Goal: Task Accomplishment & Management: Complete application form

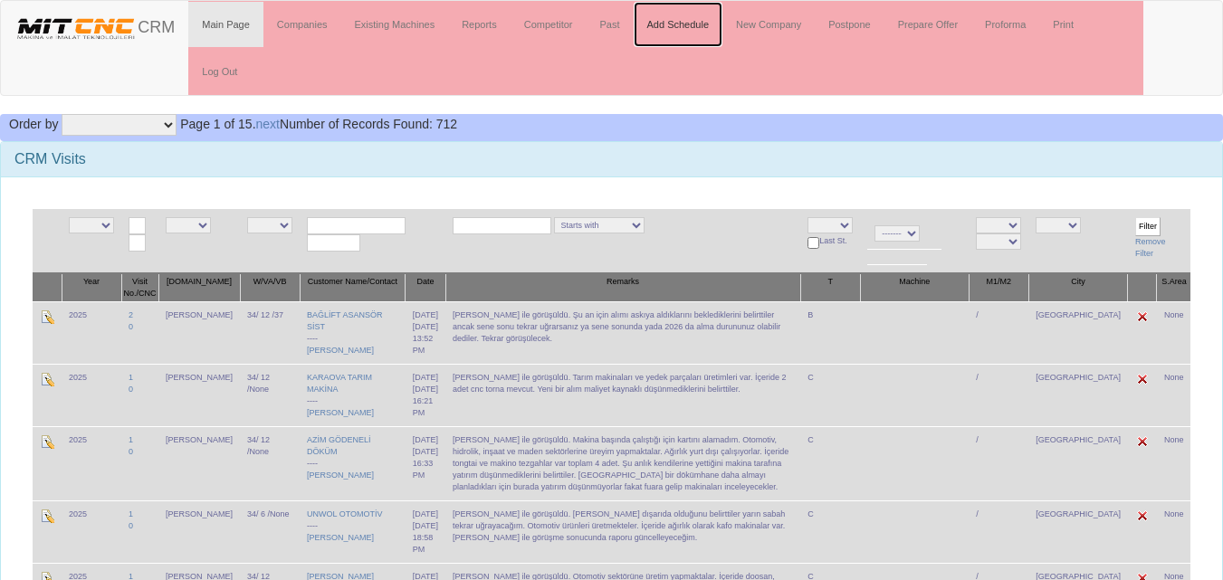
click at [681, 36] on link "Add Schedule" at bounding box center [679, 24] width 90 height 45
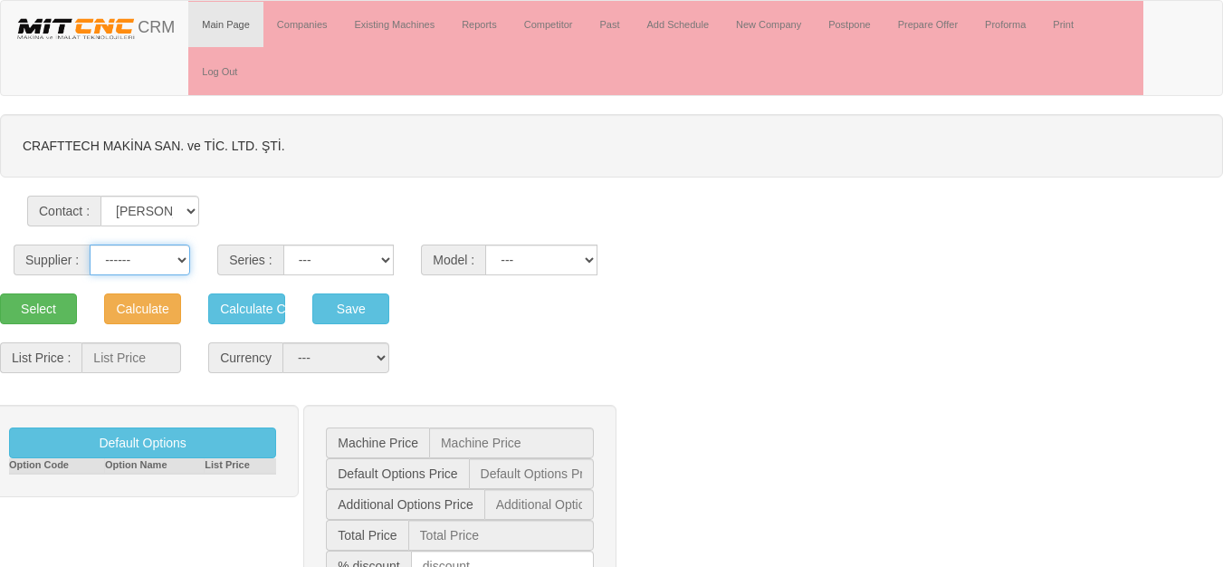
click at [158, 258] on select "------ PEAKART COSMOS GFIR DUOBEI BQ DK" at bounding box center [140, 260] width 101 height 31
select select "5"
click at [90, 245] on select "------ PEAKART COSMOS GFIR DUOBEI BQ DK" at bounding box center [140, 260] width 101 height 31
click at [350, 264] on select "MT G [GEOGRAPHIC_DATA] TF GANTRY AUTOMATION TS MD MYT" at bounding box center [338, 260] width 111 height 31
select select "23"
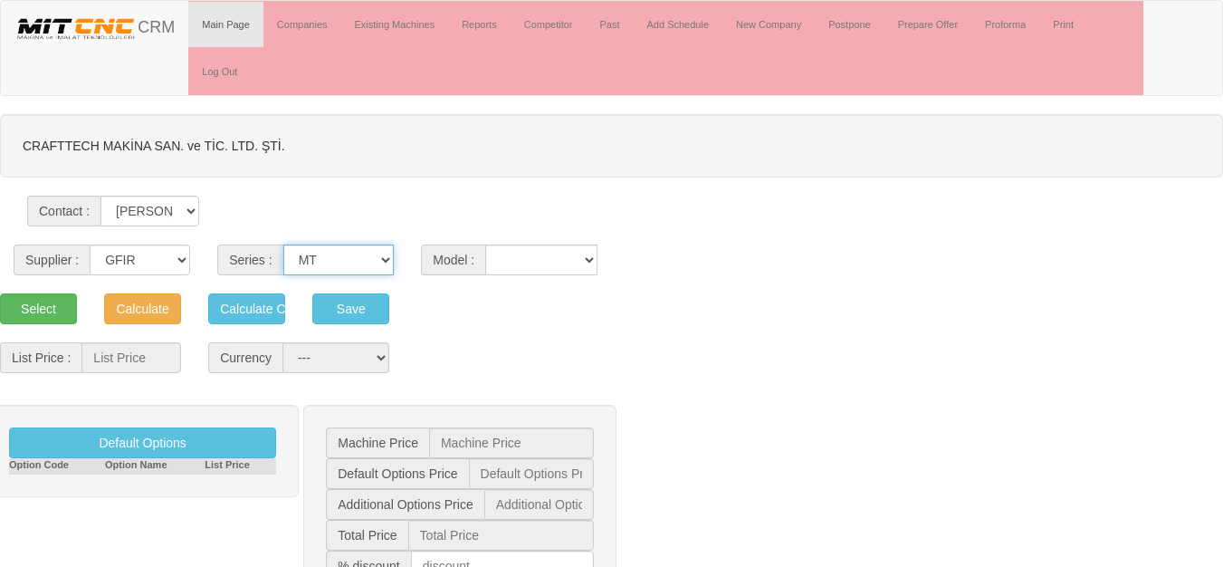
click at [283, 245] on select "MT G [GEOGRAPHIC_DATA] TF GANTRY AUTOMATION TS MD MYT" at bounding box center [338, 260] width 111 height 31
click at [527, 261] on select "10-1300 10-500 10-500C 10-800 10-800C 4530 6-200 8 Plus 8 PlusC 8-300 8-300C 8-…" at bounding box center [541, 260] width 112 height 31
select select "314"
click at [485, 245] on select "10-1300 10-500 10-500C 10-800 10-800C 4530 6-200 8 Plus 8 PlusC 8-300 8-300C 8-…" at bounding box center [541, 260] width 112 height 31
click at [35, 307] on button "Select" at bounding box center [38, 308] width 77 height 31
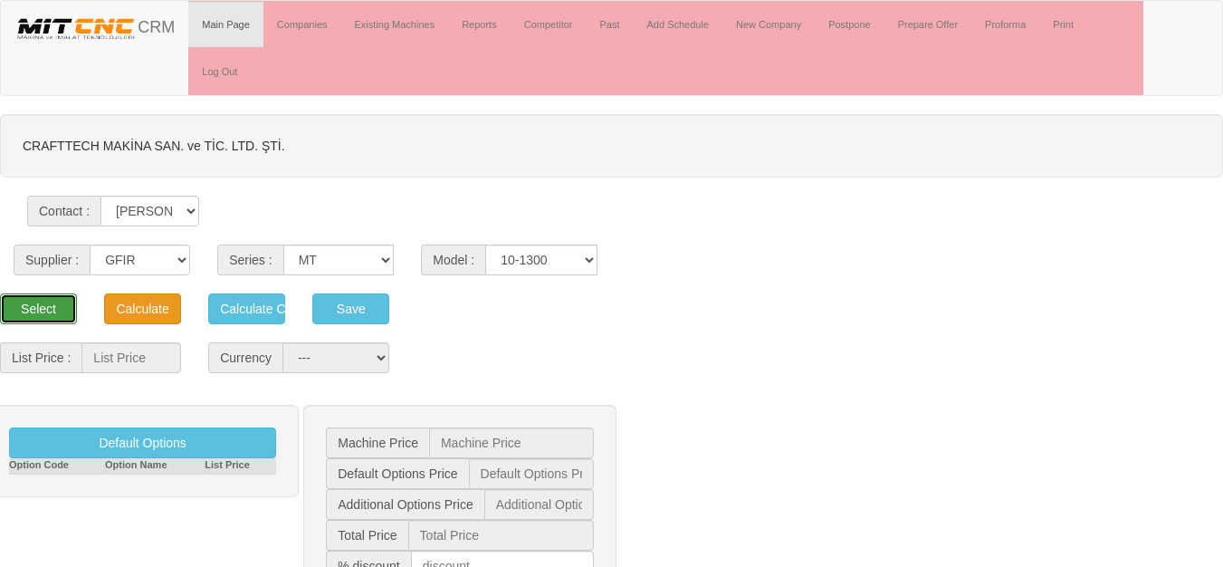
type input "69.525"
select select "2"
type input "69.525 $"
type input "0 $"
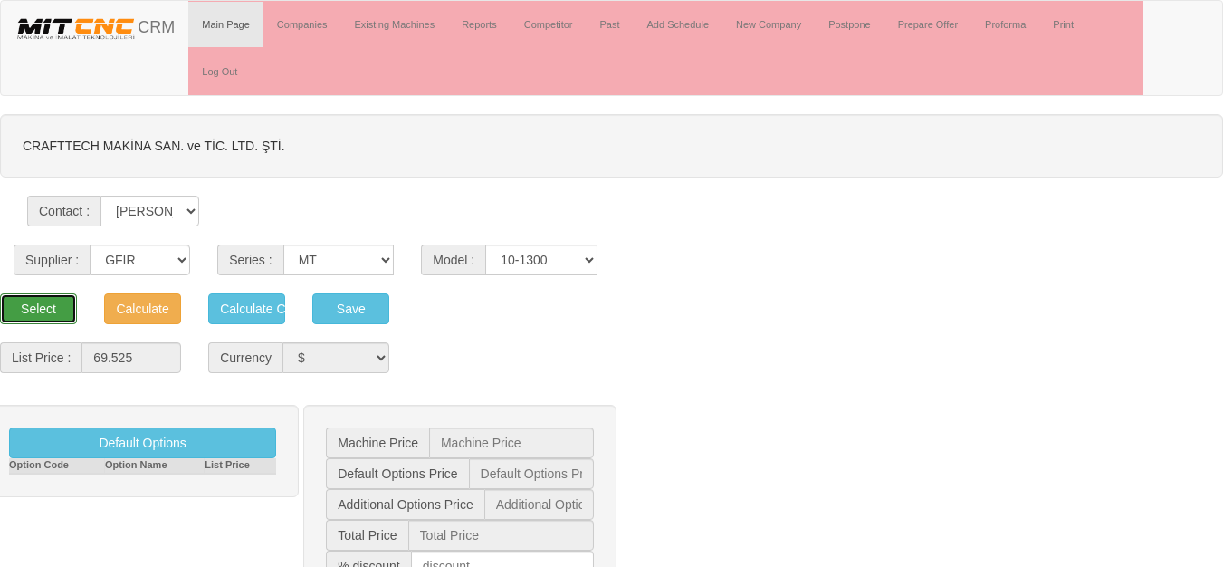
type input "69.525 $"
type input "69.500 $"
type input "1.691 $"
type input "81.008 €"
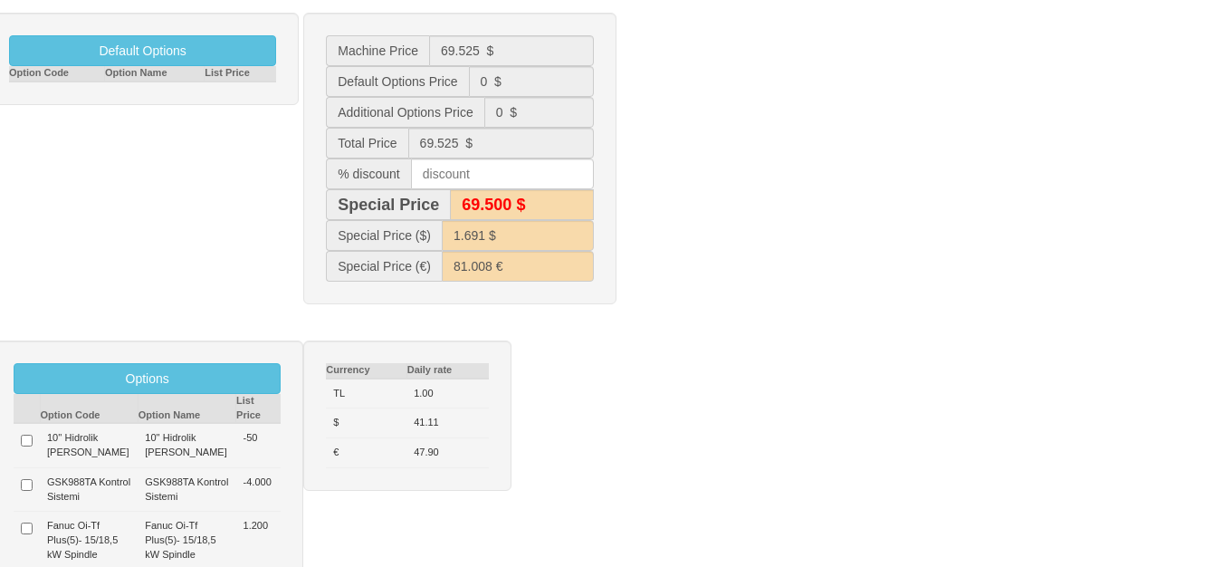
scroll to position [91, 0]
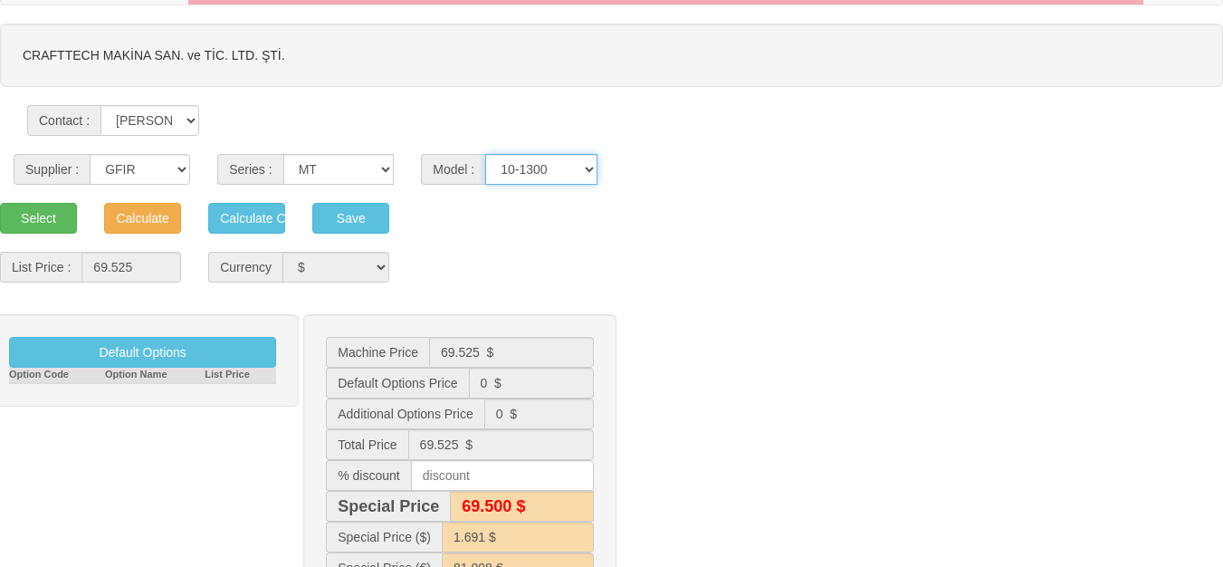
click at [572, 169] on select "10-1300 10-500 10-500C 10-800 10-800C 4530 6-200 8 Plus 8 PlusC 8-300 8-300C 8-…" at bounding box center [541, 169] width 112 height 31
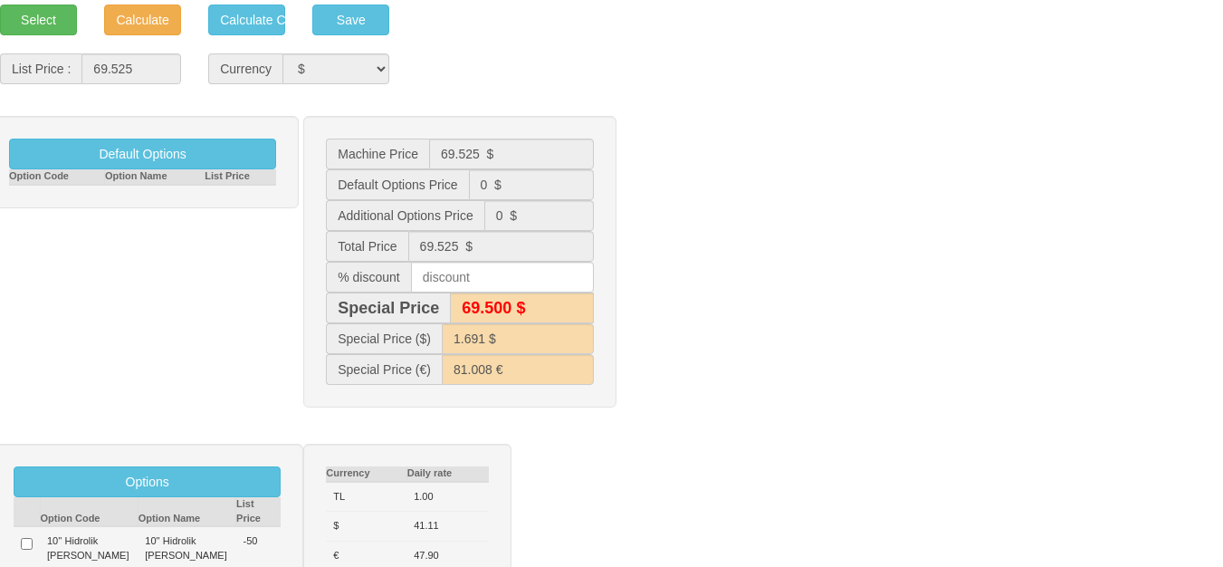
scroll to position [6, 0]
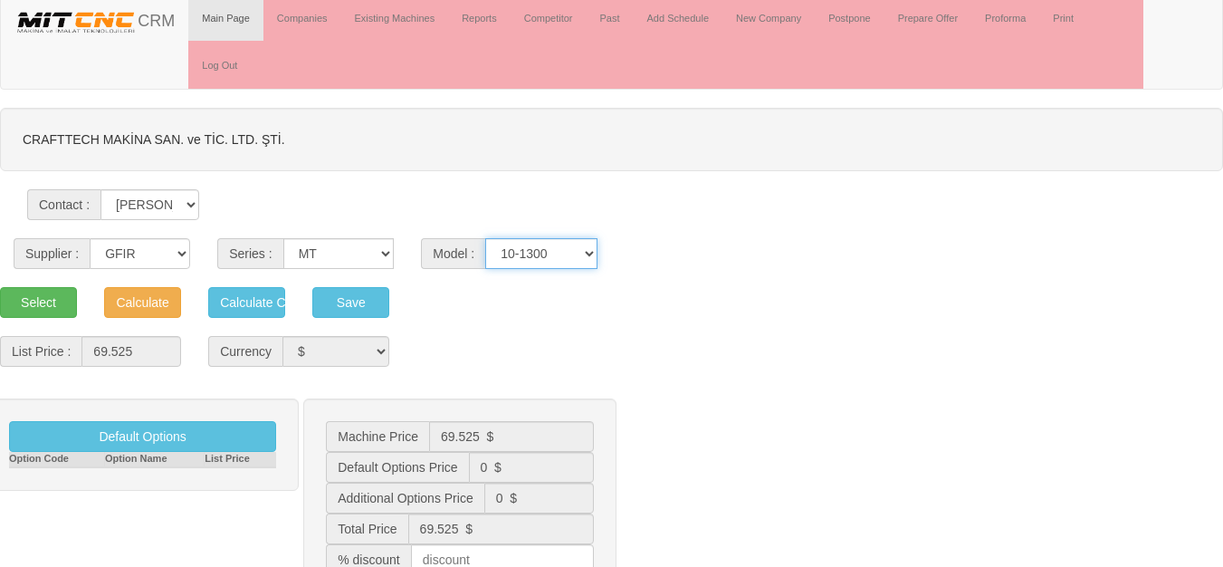
click at [561, 253] on select "10-1300 10-500 10-500C 10-800 10-800C 4530 6-200 8 Plus 8 PlusC 8-300 8-300C 8-…" at bounding box center [541, 253] width 112 height 31
click at [736, 336] on fieldset "List Price : 69.525 Currency --- TL $ €" at bounding box center [611, 358] width 1251 height 44
click at [575, 252] on select "10-1300 10-500 10-500C 10-800 10-800C 4530 6-200 8 Plus 8 PlusC 8-300 8-300C 8-…" at bounding box center [541, 253] width 112 height 31
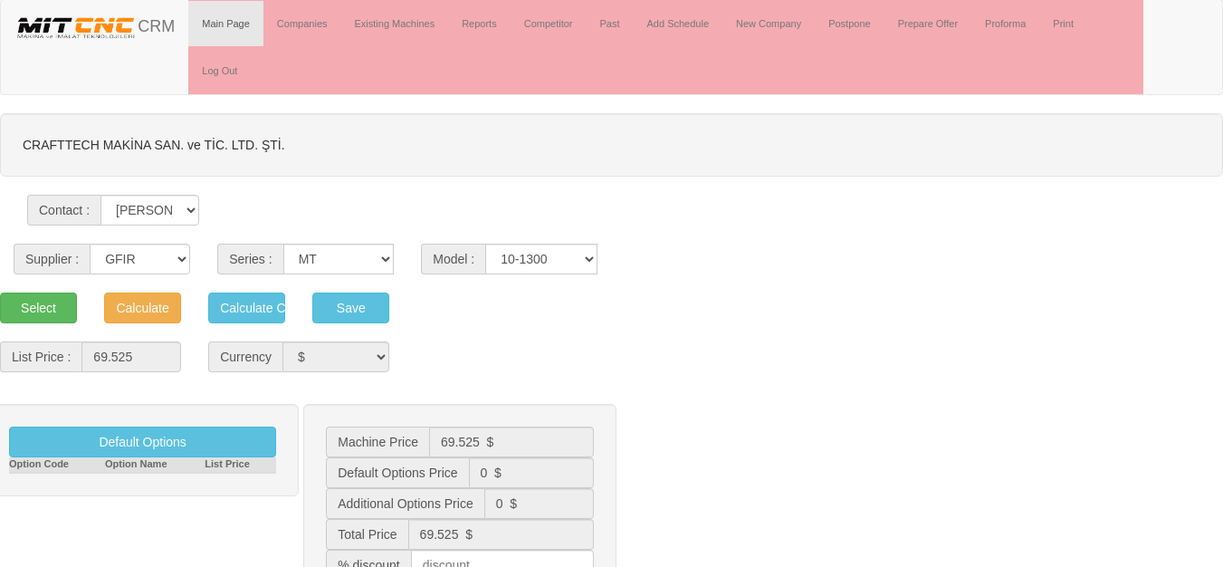
scroll to position [0, 0]
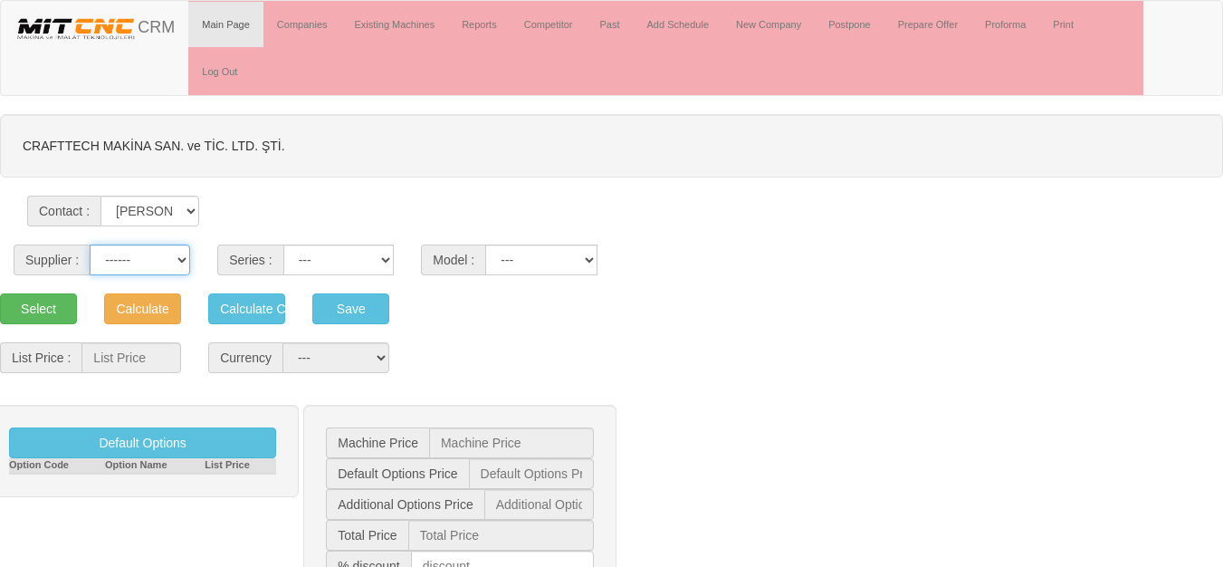
click at [151, 265] on select "------ PEAKART COSMOS GFIR DUOBEI BQ DK" at bounding box center [140, 260] width 101 height 31
select select "5"
click at [90, 245] on select "------ PEAKART COSMOS GFIR DUOBEI BQ DK" at bounding box center [140, 260] width 101 height 31
click at [383, 236] on div "Supplier : ------ PEAKART COSMOS GFIR DUOBEI BQ DK Series : MT G [GEOGRAPHIC_DA…" at bounding box center [611, 250] width 1223 height 49
click at [346, 263] on select "MT G [GEOGRAPHIC_DATA] TF GANTRY AUTOMATION TS MD MYT" at bounding box center [338, 260] width 111 height 31
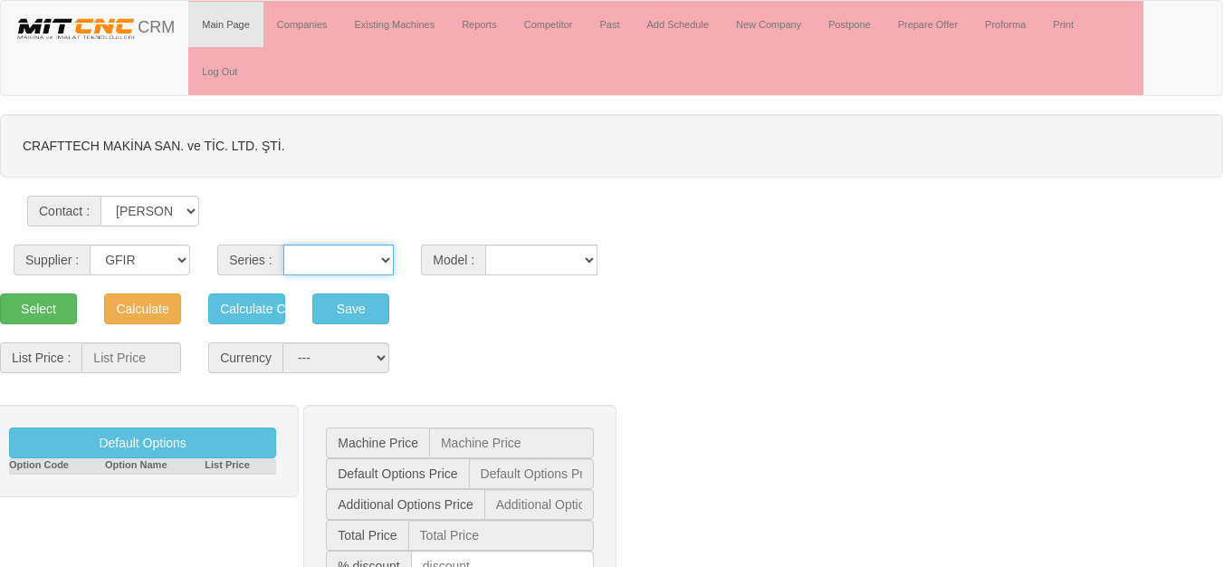
select select "23"
click at [283, 245] on select "MT G [GEOGRAPHIC_DATA] TF GANTRY AUTOMATION TS MD MYT" at bounding box center [338, 260] width 111 height 31
click at [535, 266] on select "10-1300 10-500 10-500C 10-800 10-800C 4530 6-200 8 Plus 8 PlusC 8-300 8-300C 8-…" at bounding box center [541, 260] width 112 height 31
select select "342"
click at [485, 245] on select "10-1300 10-500 10-500C 10-800 10-800C 4530 6-200 8 Plus 8 PlusC 8-300 8-300C 8-…" at bounding box center [541, 260] width 112 height 31
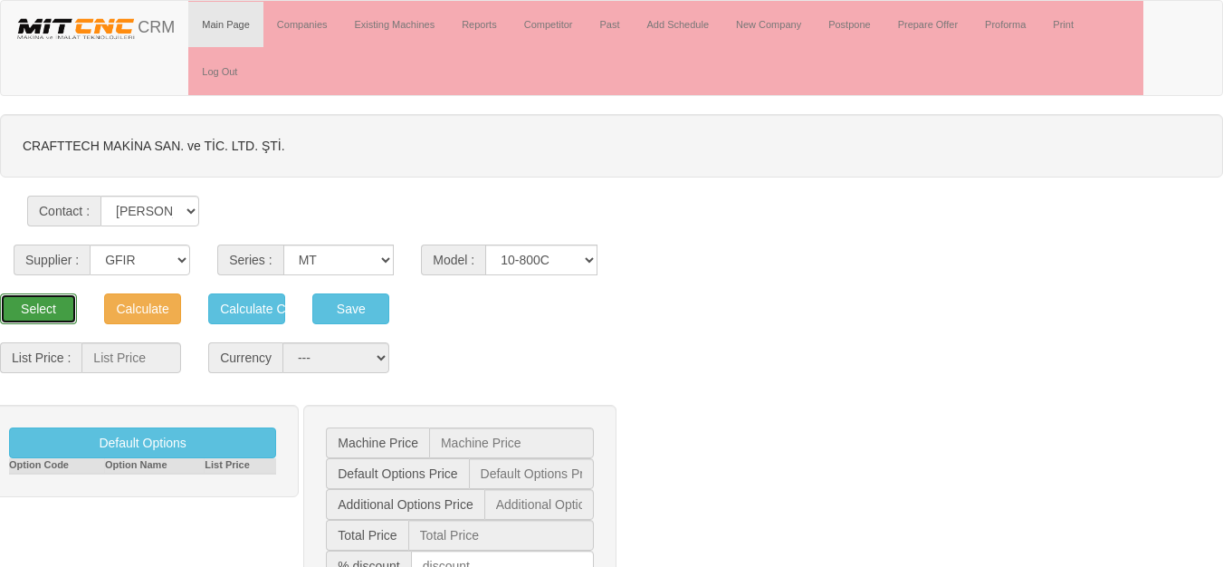
click at [47, 312] on button "Select" at bounding box center [38, 308] width 77 height 31
type input "66.825"
select select "2"
type input "66.825 $"
type input "0 $"
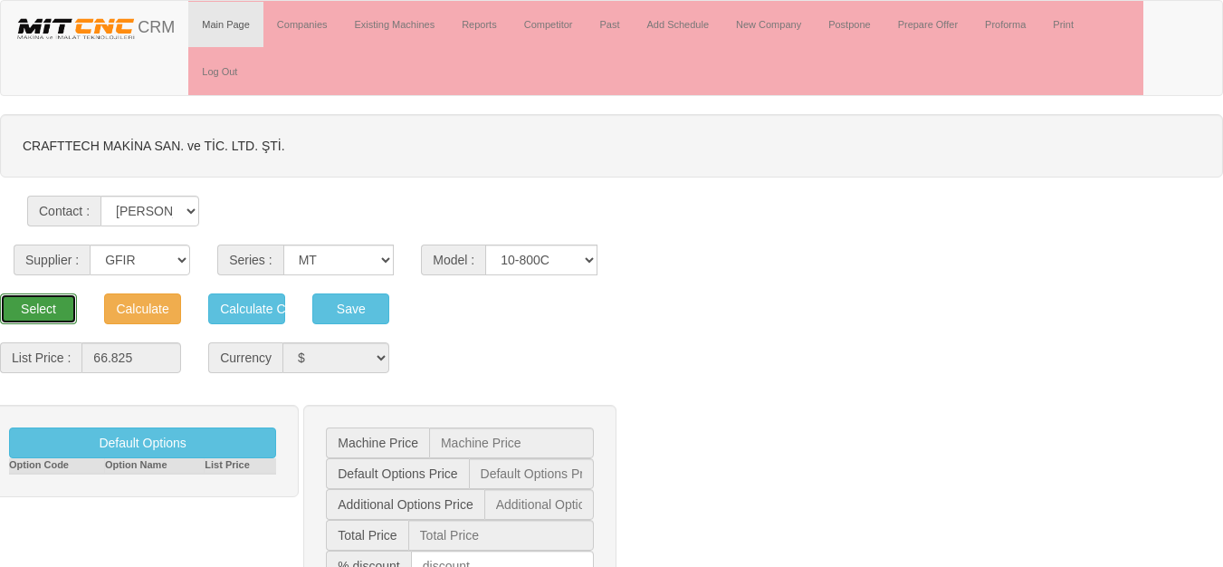
type input "0 $"
type input "66.825 $"
type input "66.800 $"
type input "1.626 $"
type input "77.862 €"
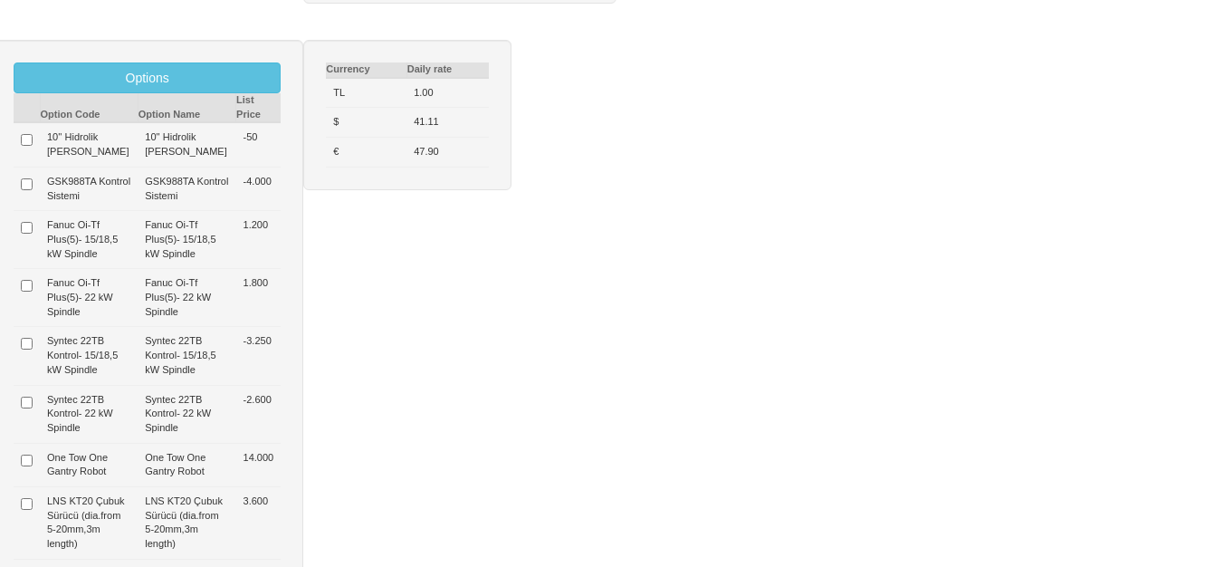
scroll to position [724, 0]
